Goal: Task Accomplishment & Management: Manage account settings

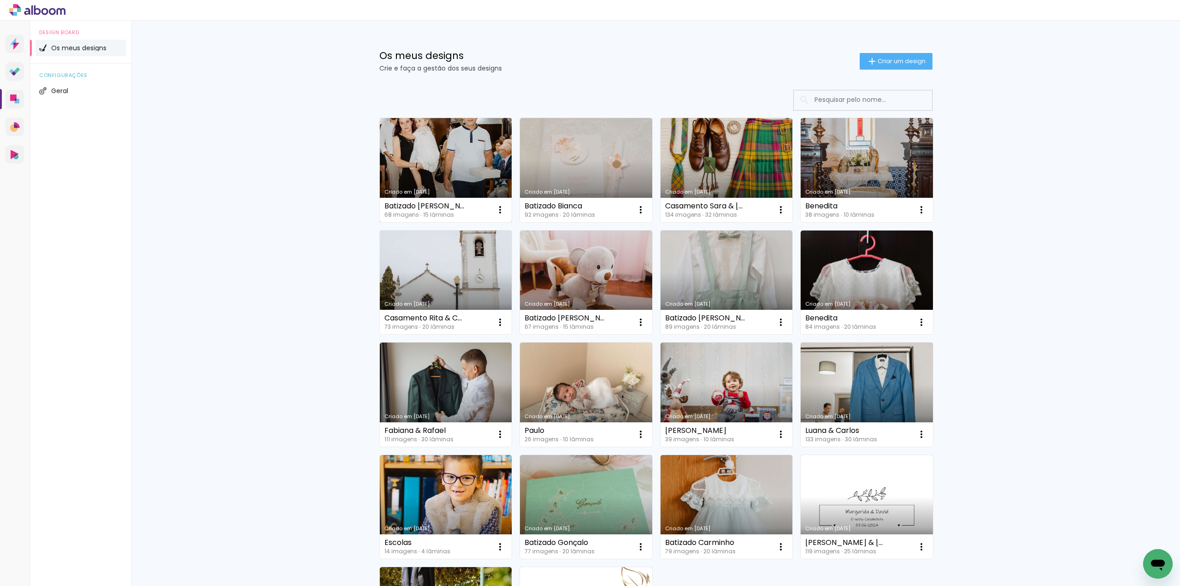
click at [449, 164] on link "Criado em [DATE]" at bounding box center [446, 170] width 132 height 104
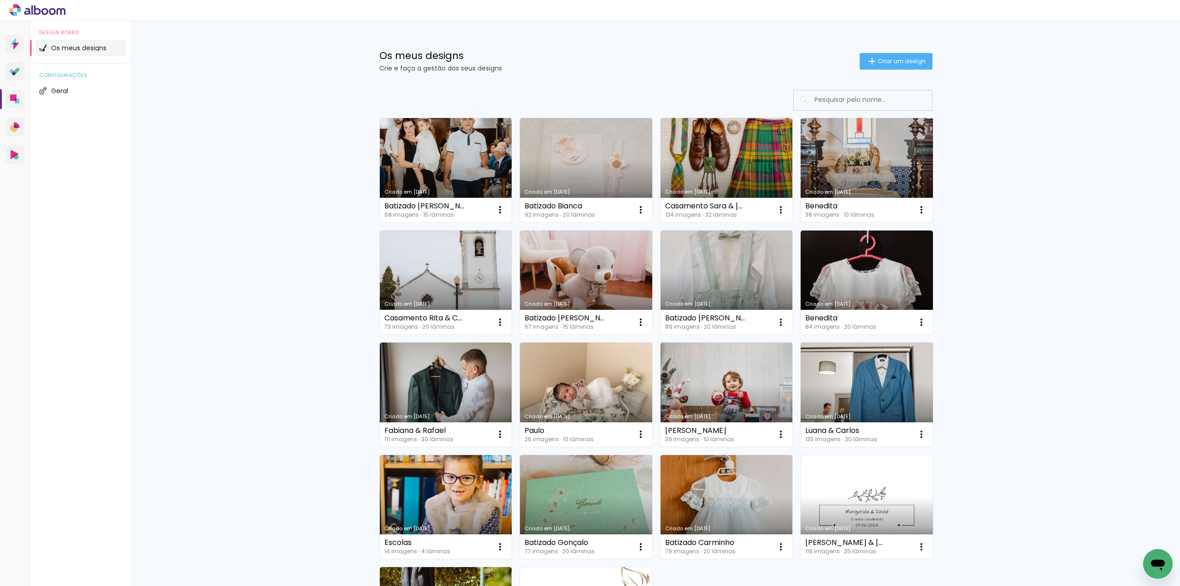
click at [836, 158] on link "Criado em [DATE]" at bounding box center [867, 170] width 132 height 104
click at [920, 325] on iron-icon at bounding box center [921, 322] width 11 height 11
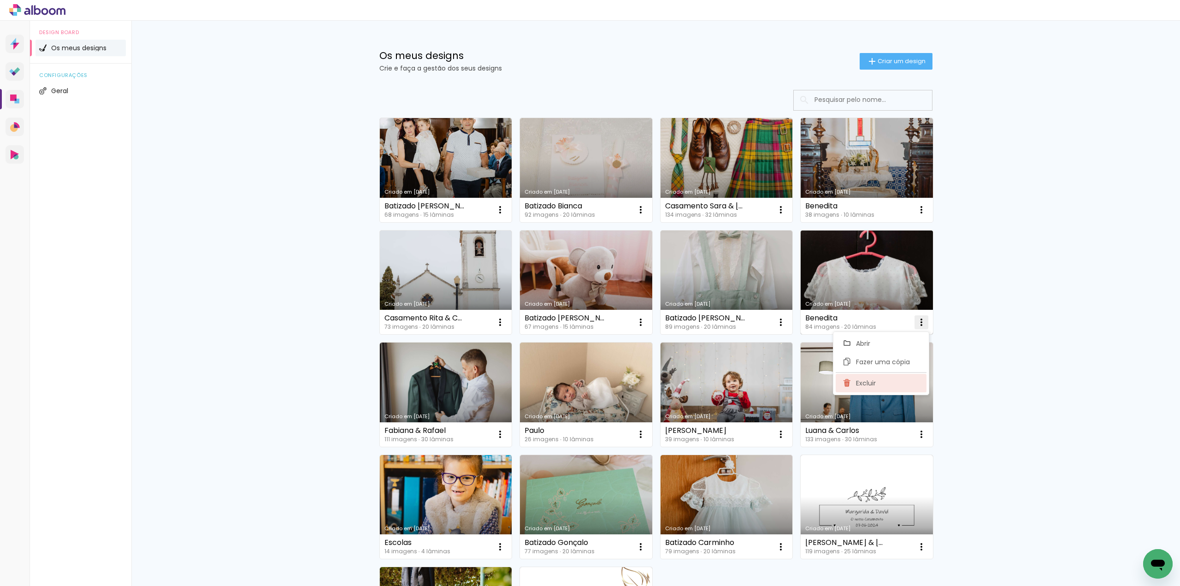
click at [871, 383] on span "Excluir" at bounding box center [866, 383] width 20 height 6
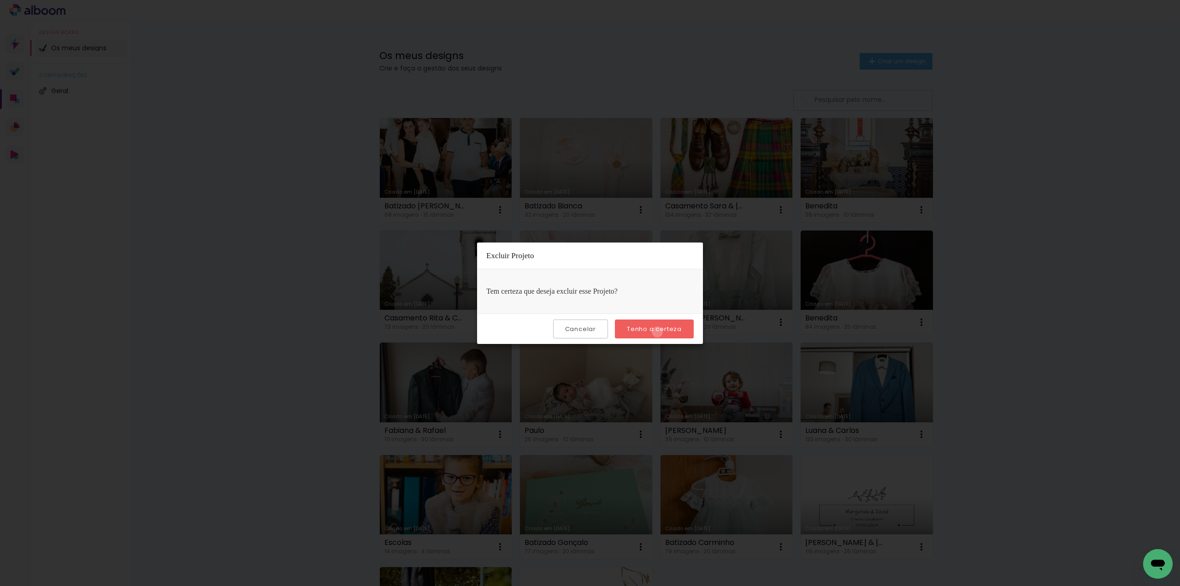
click at [0, 0] on slot "Tenho a certeza" at bounding box center [0, 0] width 0 height 0
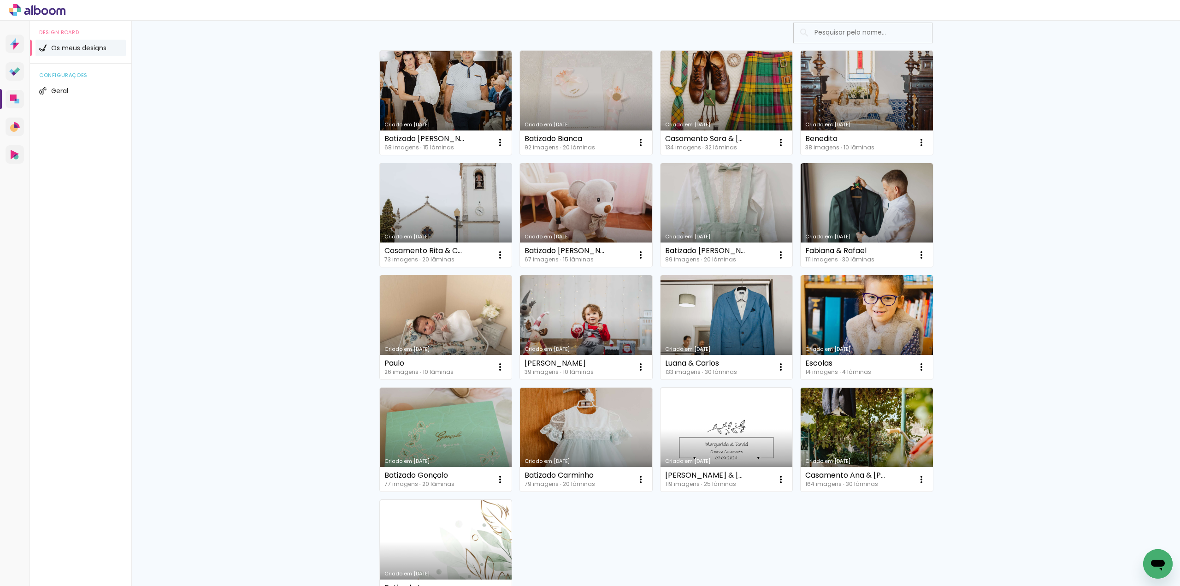
scroll to position [46, 0]
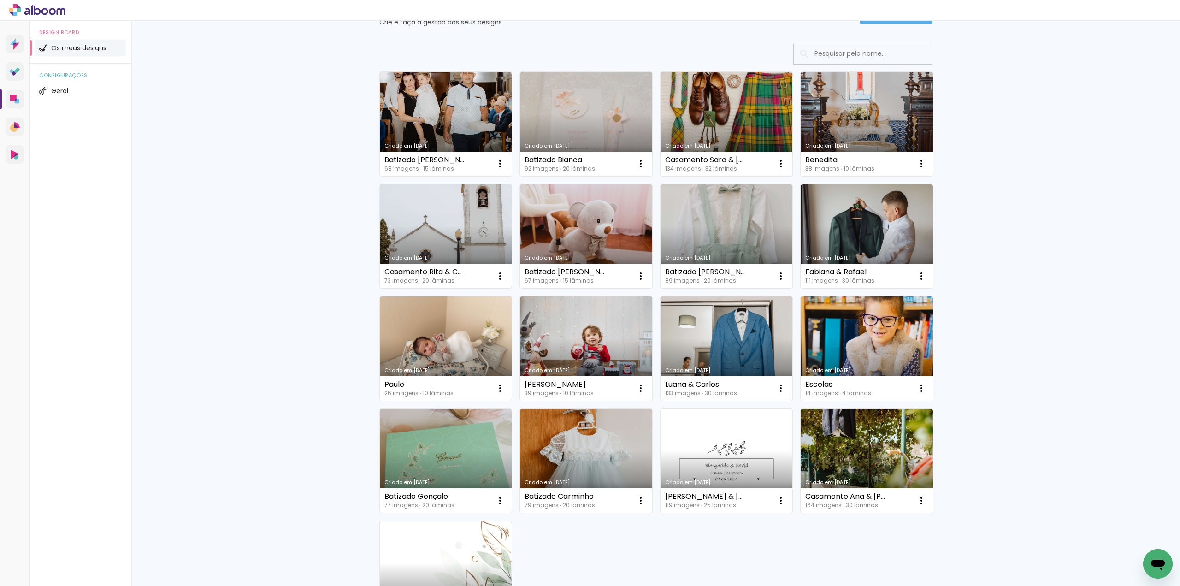
click at [461, 252] on link "Criado em [DATE]" at bounding box center [446, 236] width 132 height 104
